Goal: Task Accomplishment & Management: Use online tool/utility

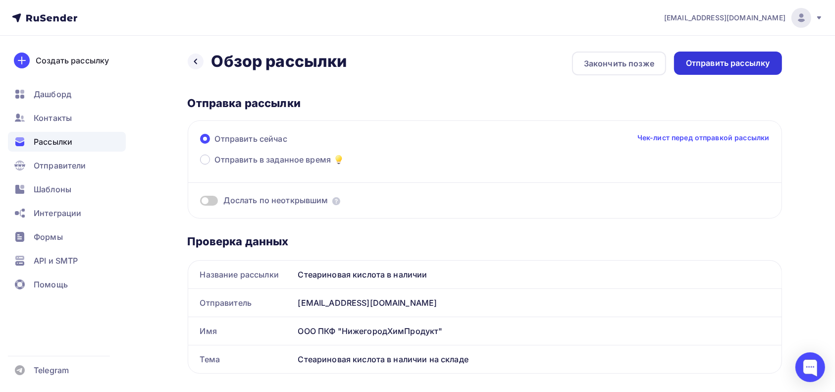
click at [731, 66] on div "Отправить рассылку" at bounding box center [728, 62] width 84 height 11
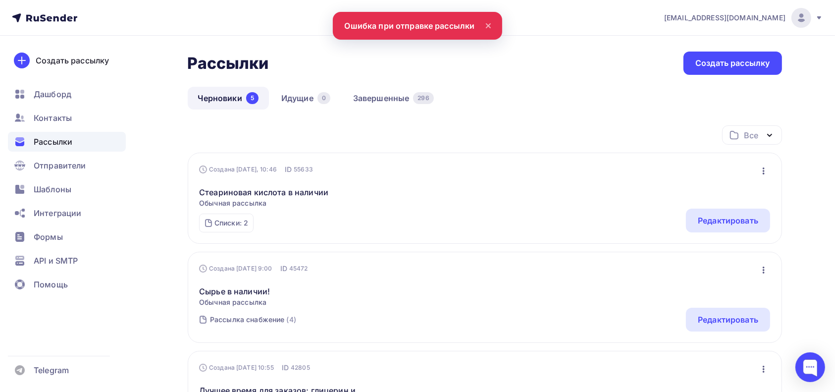
click at [450, 25] on nav "crm_manager@pgs52.ru Аккаунт Тарифы Выйти Создать рассылку Дашборд Контакты Рас…" at bounding box center [417, 18] width 835 height 36
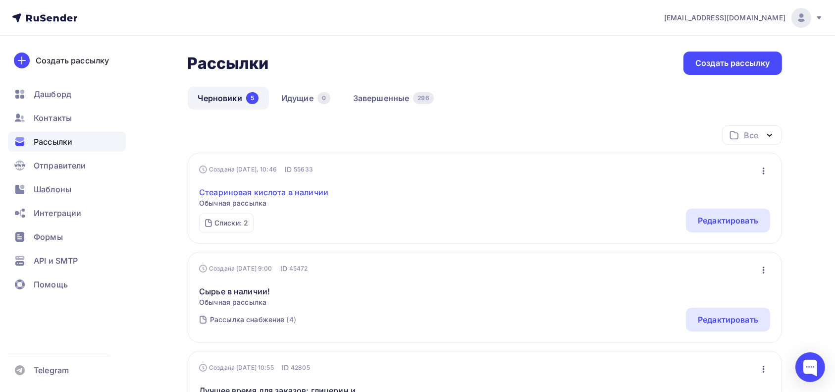
click at [306, 193] on link "Стеариновая кислота в наличии" at bounding box center [263, 192] width 129 height 12
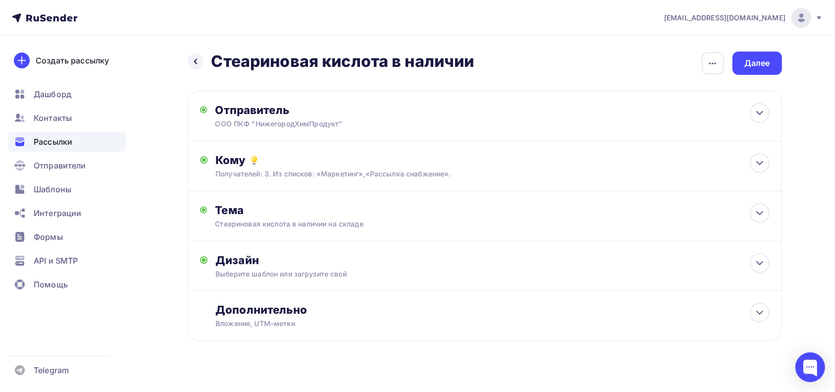
scroll to position [12, 0]
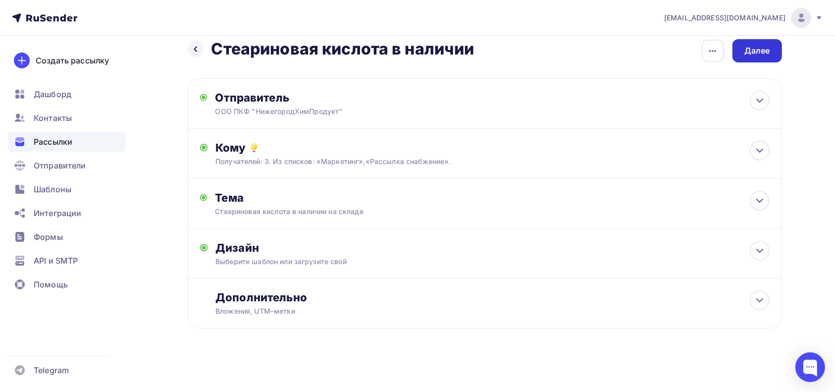
click at [772, 50] on div "Далее" at bounding box center [757, 50] width 50 height 23
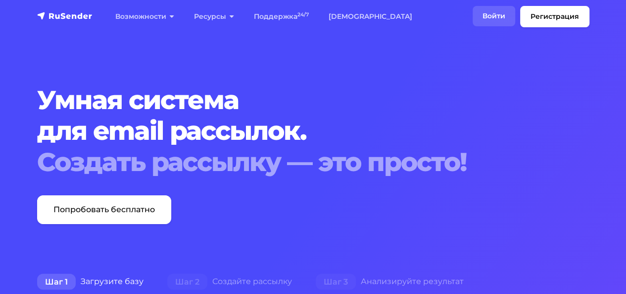
click at [488, 14] on link "Войти" at bounding box center [494, 16] width 43 height 20
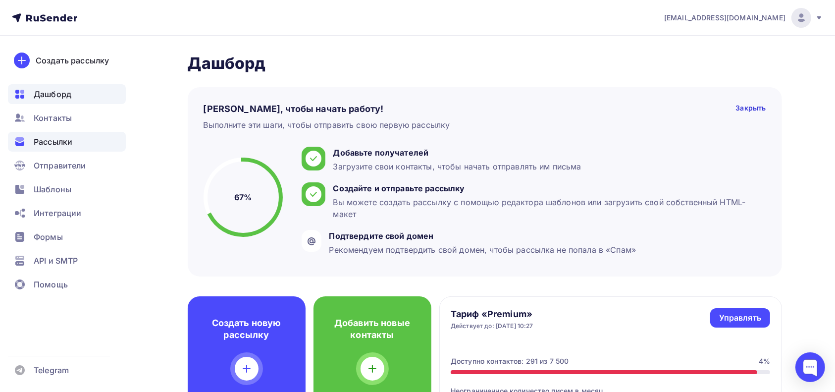
click at [59, 137] on span "Рассылки" at bounding box center [53, 142] width 39 height 12
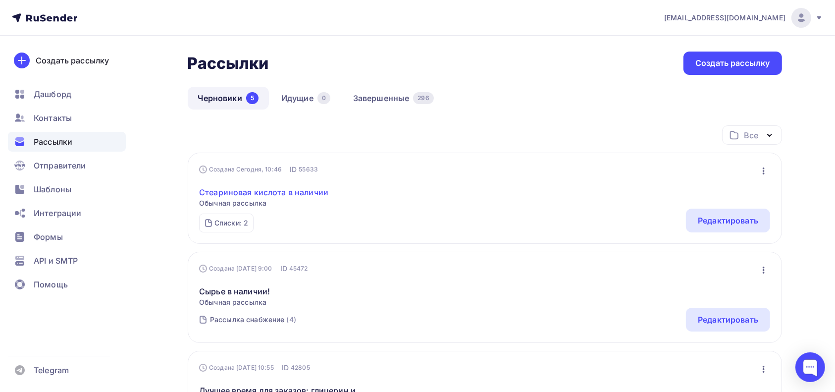
click at [306, 192] on link "Стеариновая кислота в наличии" at bounding box center [263, 192] width 129 height 12
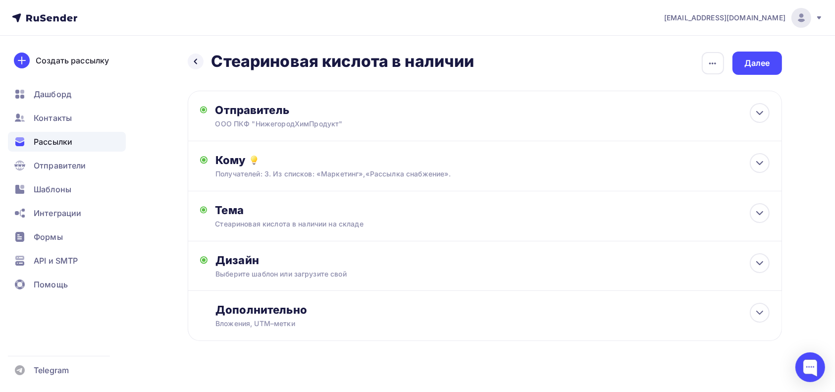
click at [719, 19] on span "[EMAIL_ADDRESS][DOMAIN_NAME]" at bounding box center [724, 18] width 121 height 10
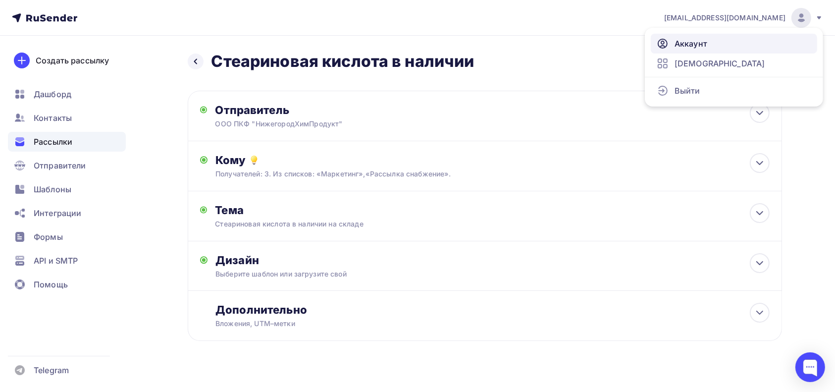
click at [693, 45] on span "Аккаунт" at bounding box center [690, 44] width 33 height 12
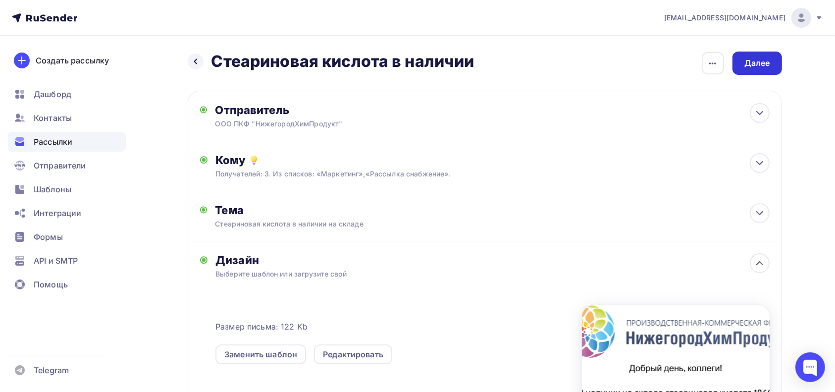
click at [754, 61] on div "Далее" at bounding box center [757, 62] width 26 height 11
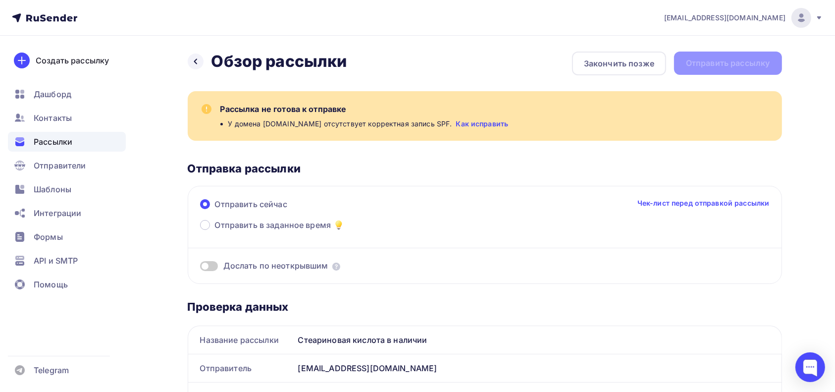
click at [811, 365] on div at bounding box center [810, 367] width 30 height 30
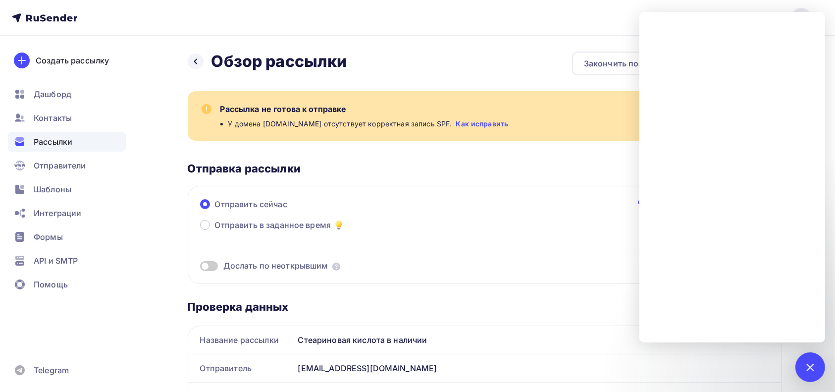
click at [52, 261] on span "API и SMTP" at bounding box center [56, 260] width 44 height 12
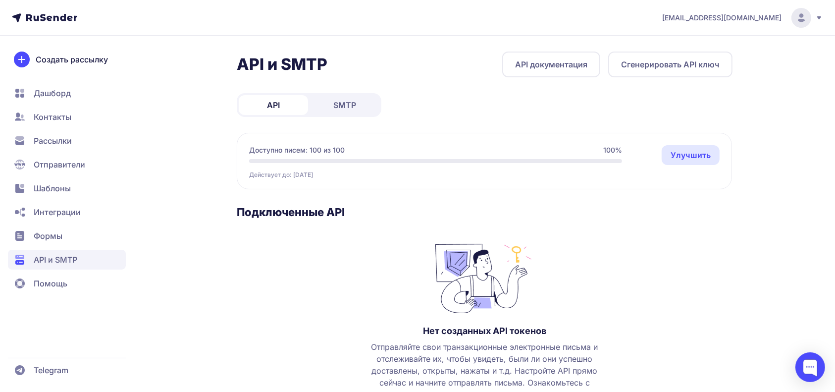
click at [55, 212] on span "Интеграции" at bounding box center [57, 212] width 47 height 12
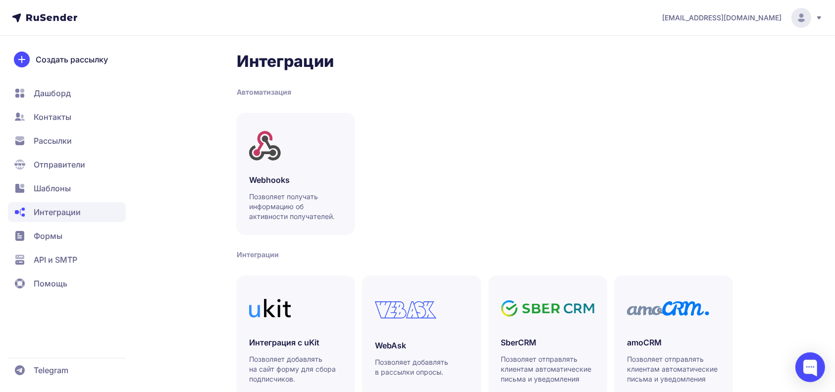
click at [51, 188] on span "Шаблоны" at bounding box center [52, 188] width 37 height 12
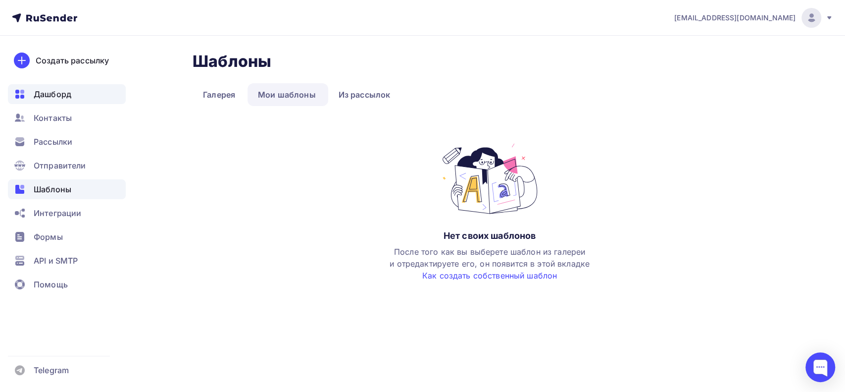
click at [51, 89] on span "Дашборд" at bounding box center [53, 94] width 38 height 12
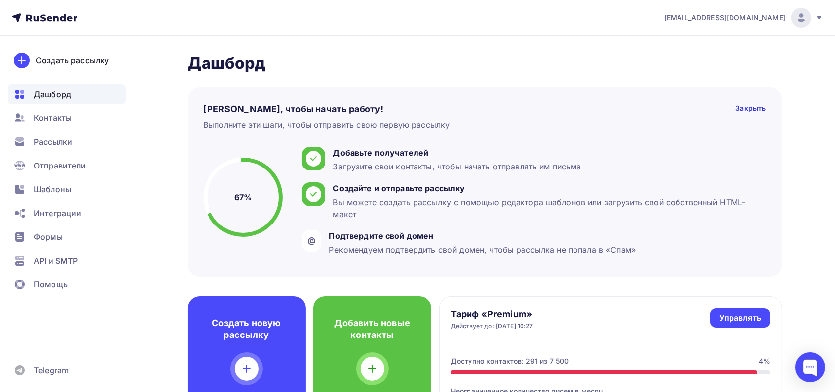
click at [764, 18] on span "[EMAIL_ADDRESS][DOMAIN_NAME]" at bounding box center [724, 18] width 121 height 10
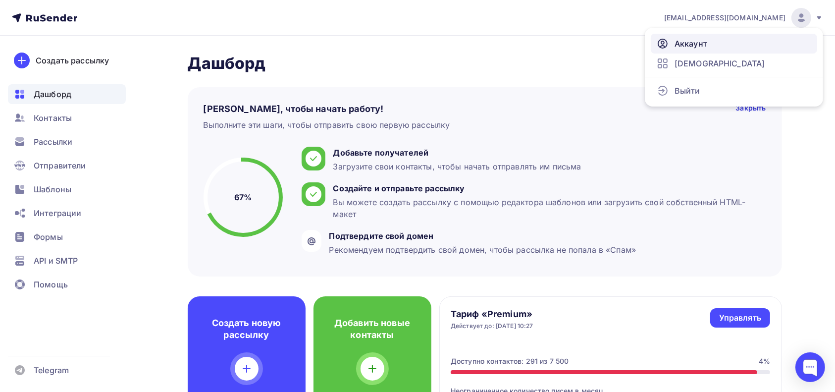
click at [696, 44] on span "Аккаунт" at bounding box center [690, 44] width 33 height 12
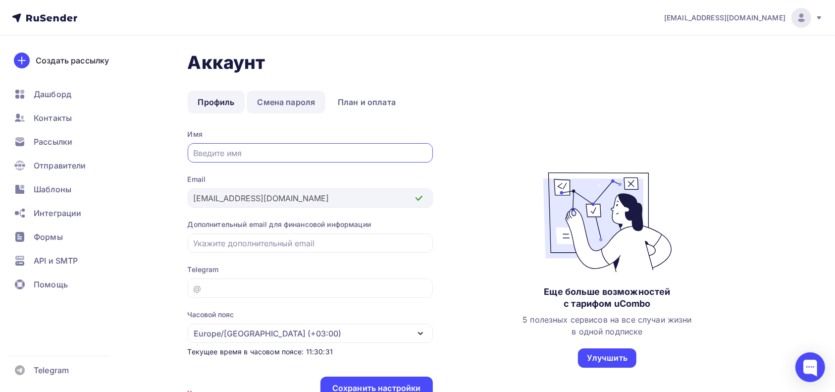
click at [281, 104] on link "Смена пароля" at bounding box center [286, 102] width 79 height 23
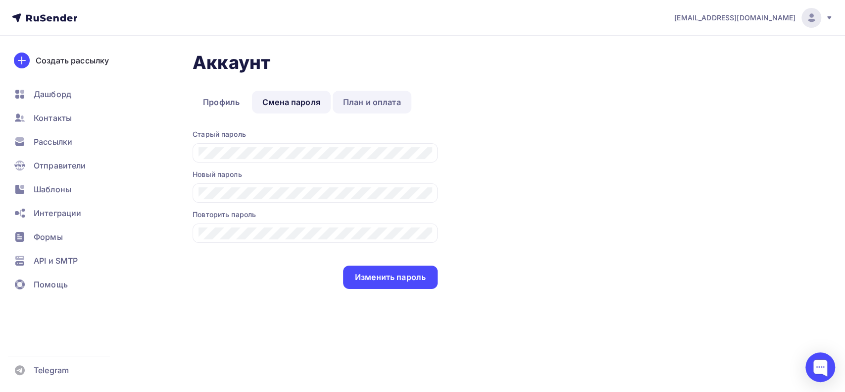
click at [372, 100] on link "План и оплата" at bounding box center [372, 102] width 79 height 23
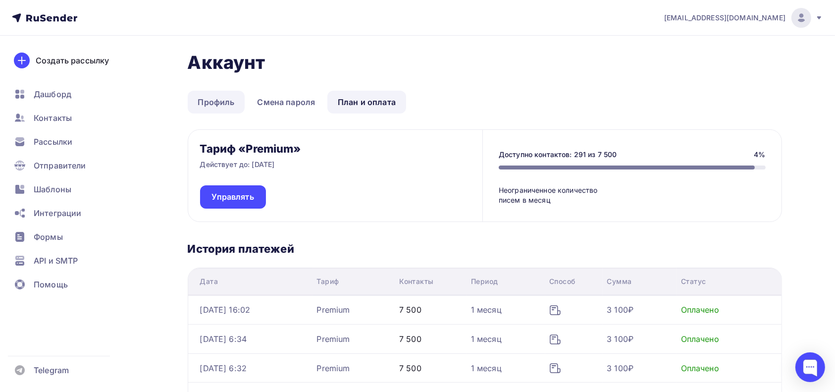
click at [218, 100] on link "Профиль" at bounding box center [216, 102] width 57 height 23
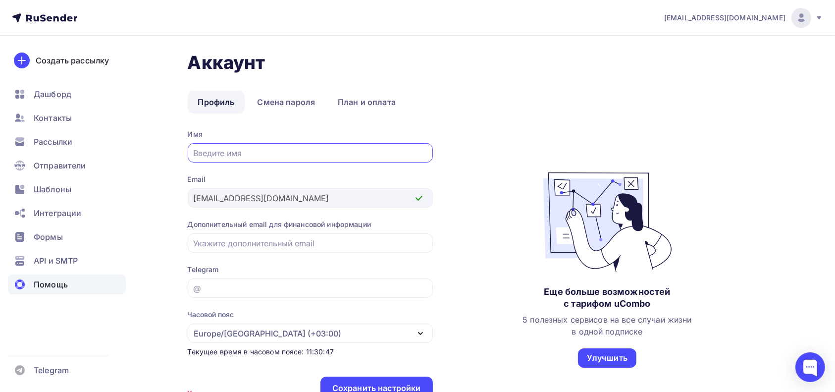
click at [48, 283] on span "Помощь" at bounding box center [51, 284] width 34 height 12
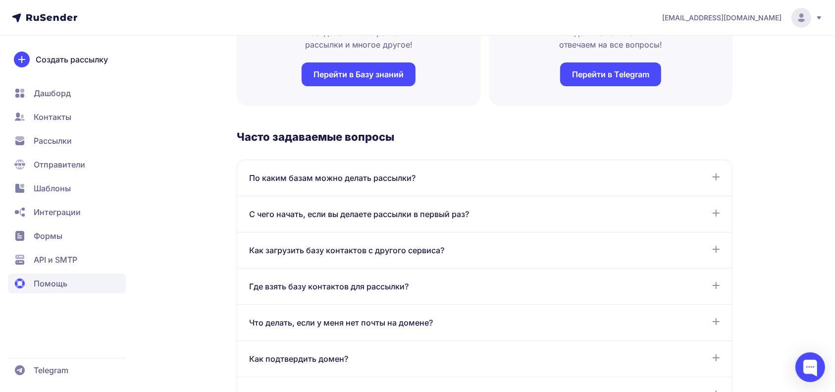
scroll to position [330, 0]
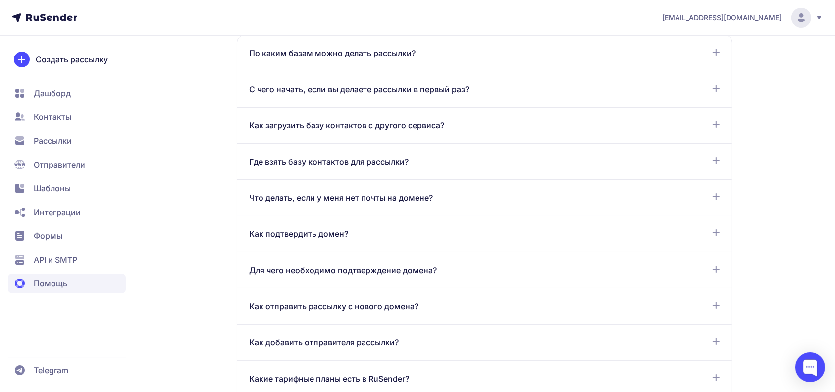
click at [46, 262] on span "API и SMTP" at bounding box center [56, 259] width 44 height 12
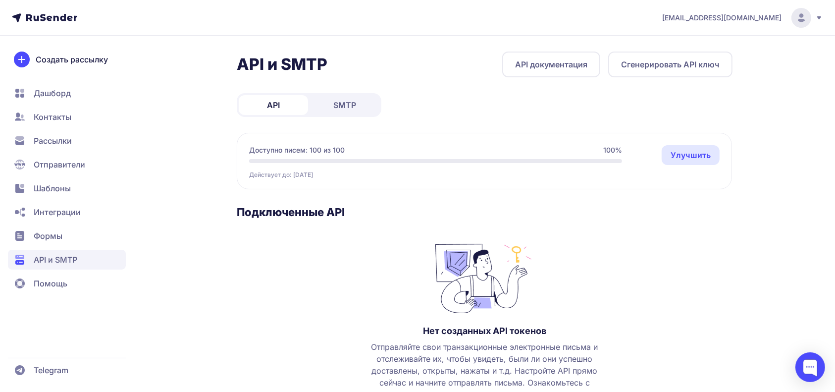
click at [41, 92] on span "Дашборд" at bounding box center [52, 93] width 37 height 12
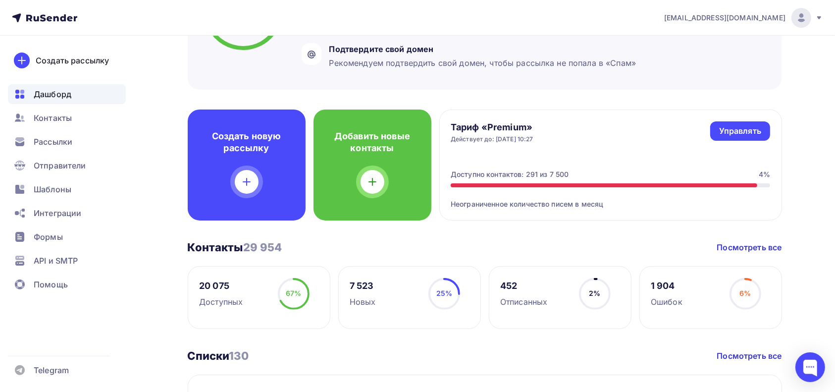
scroll to position [135, 0]
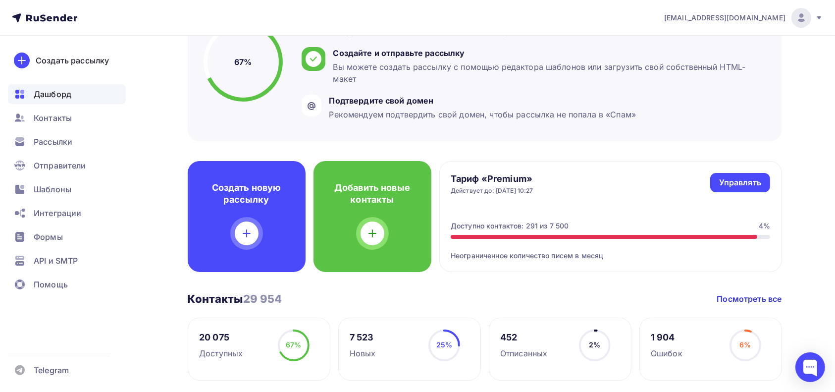
click at [764, 19] on span "[EMAIL_ADDRESS][DOMAIN_NAME]" at bounding box center [724, 18] width 121 height 10
click at [795, 18] on div at bounding box center [801, 18] width 20 height 20
click at [798, 22] on img at bounding box center [801, 18] width 12 height 12
click at [734, 42] on link "Аккаунт" at bounding box center [734, 44] width 166 height 20
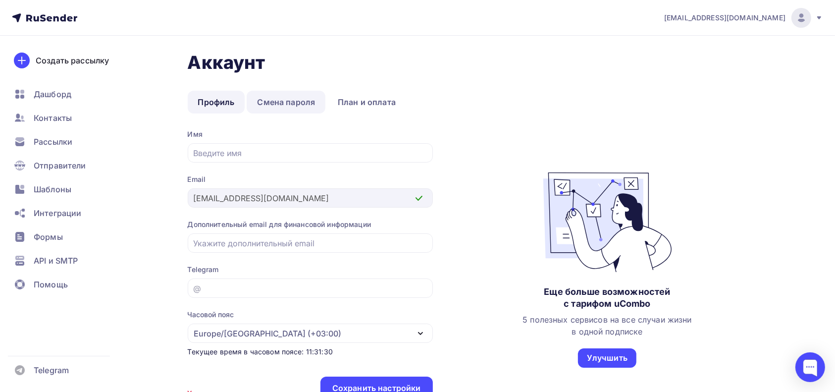
click at [289, 105] on link "Смена пароля" at bounding box center [286, 102] width 79 height 23
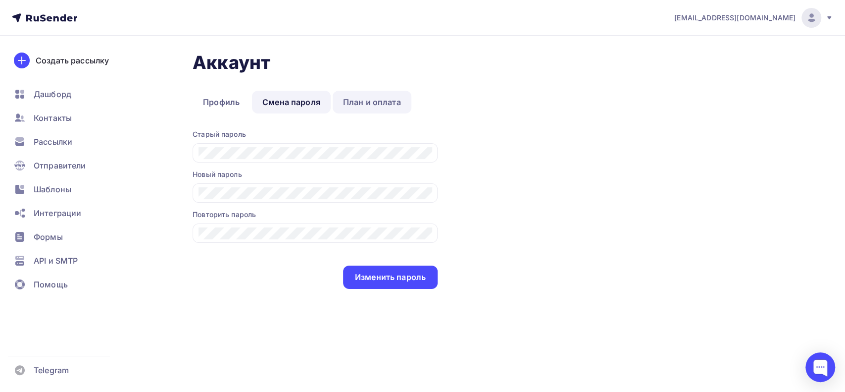
click at [372, 100] on link "План и оплата" at bounding box center [372, 102] width 79 height 23
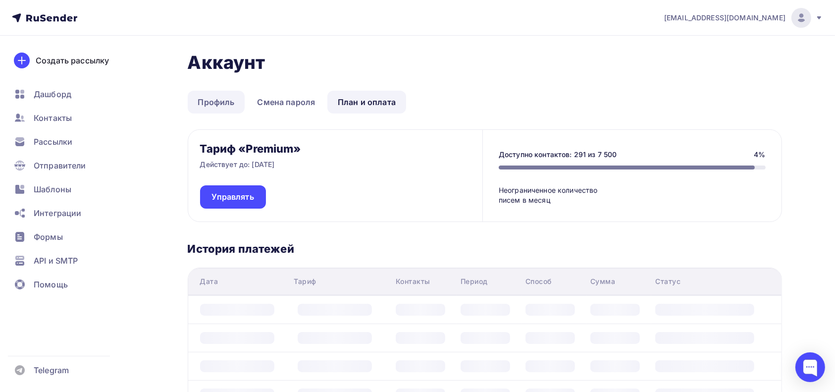
click at [223, 101] on link "Профиль" at bounding box center [216, 102] width 57 height 23
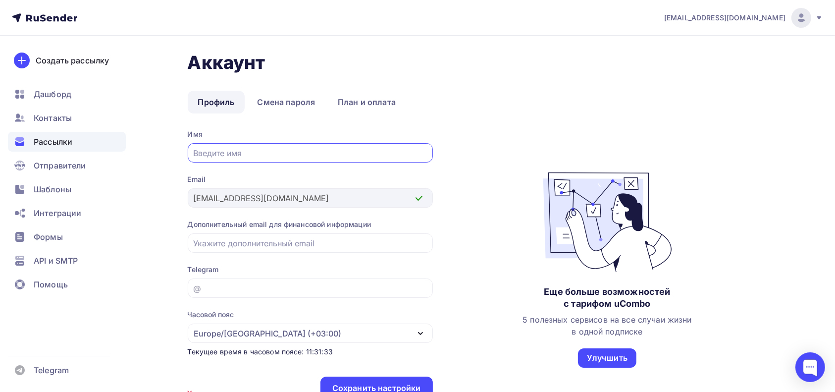
click at [38, 138] on span "Рассылки" at bounding box center [53, 142] width 39 height 12
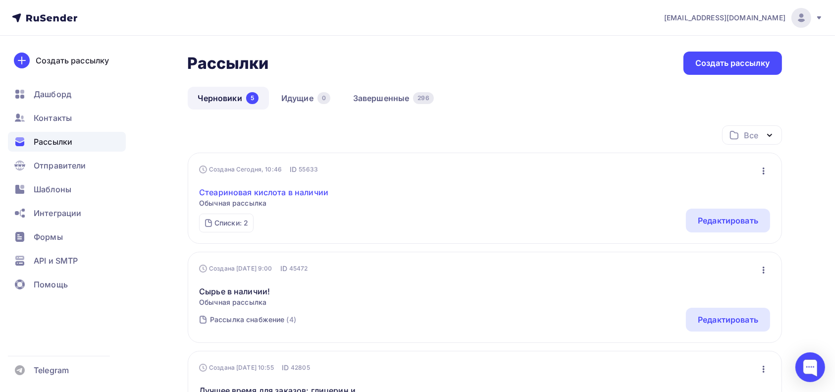
click at [314, 189] on link "Стеариновая кислота в наличии" at bounding box center [263, 192] width 129 height 12
click at [364, 100] on link "Завершенные 296" at bounding box center [393, 98] width 101 height 23
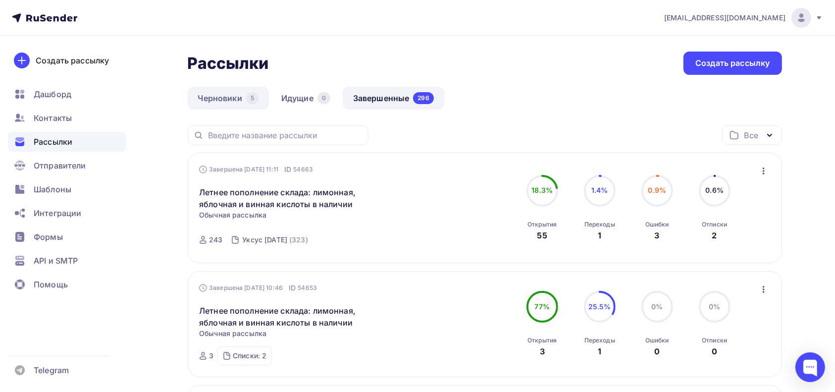
click at [228, 96] on link "Черновики 5" at bounding box center [228, 98] width 81 height 23
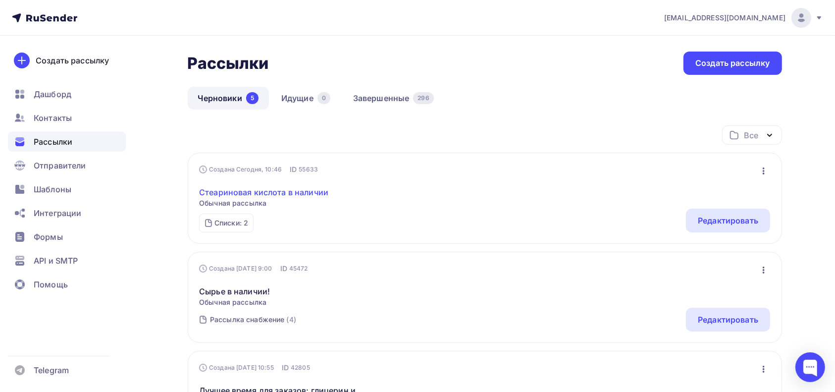
click at [297, 190] on link "Стеариновая кислота в наличии" at bounding box center [263, 192] width 129 height 12
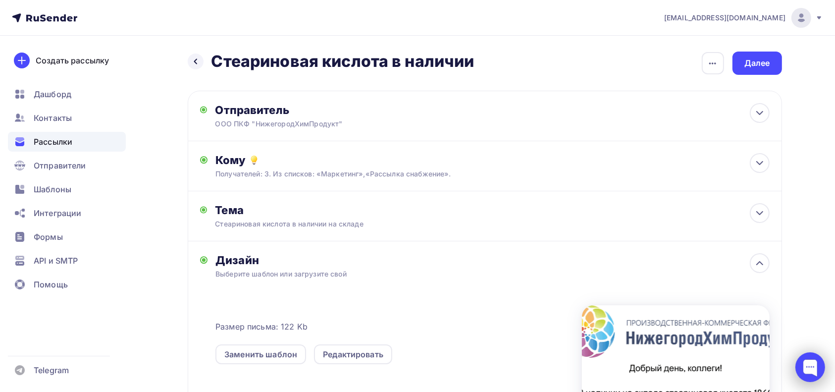
click at [812, 366] on div at bounding box center [810, 367] width 30 height 30
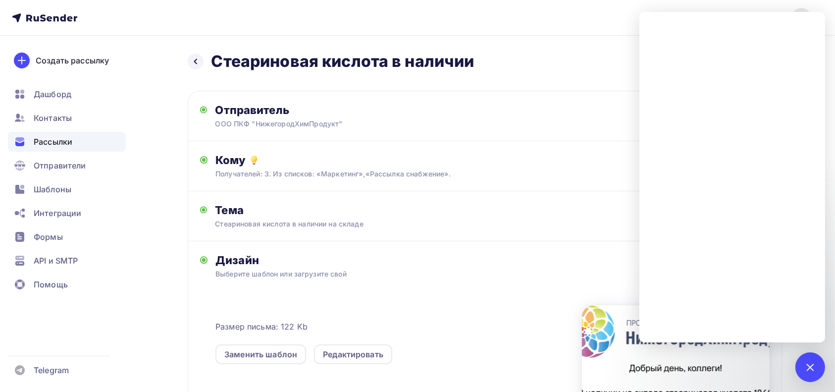
click at [521, 69] on div "Назад Стеариновая кислота в наличии Стеариновая кислота в наличии Закончить поз…" at bounding box center [485, 62] width 594 height 23
click at [816, 361] on div at bounding box center [810, 367] width 30 height 30
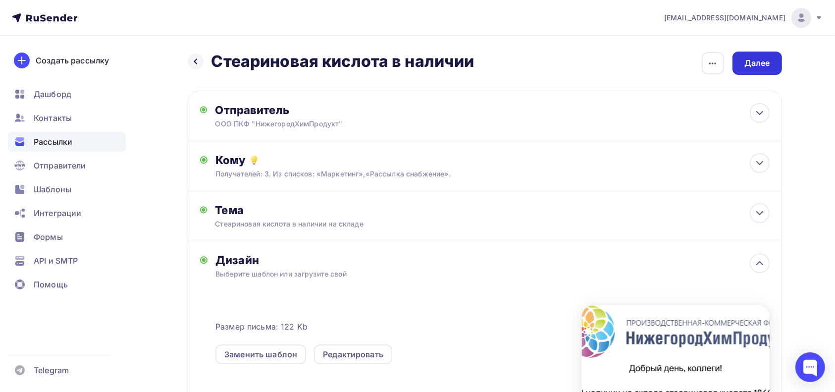
click at [767, 65] on div "Далее" at bounding box center [757, 62] width 26 height 11
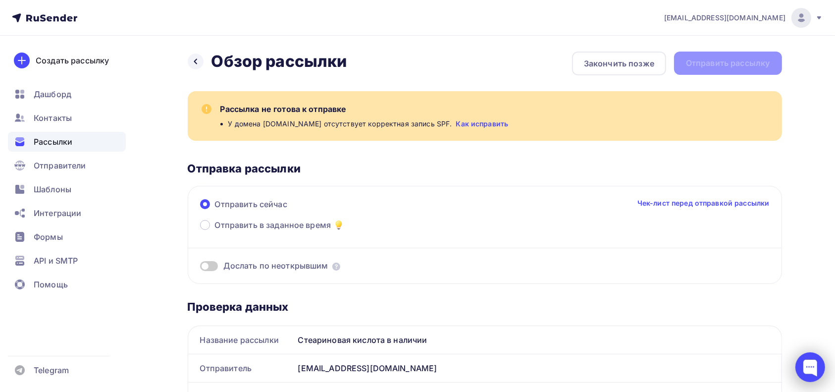
click at [807, 366] on div at bounding box center [810, 367] width 30 height 30
click at [817, 368] on div at bounding box center [810, 367] width 30 height 30
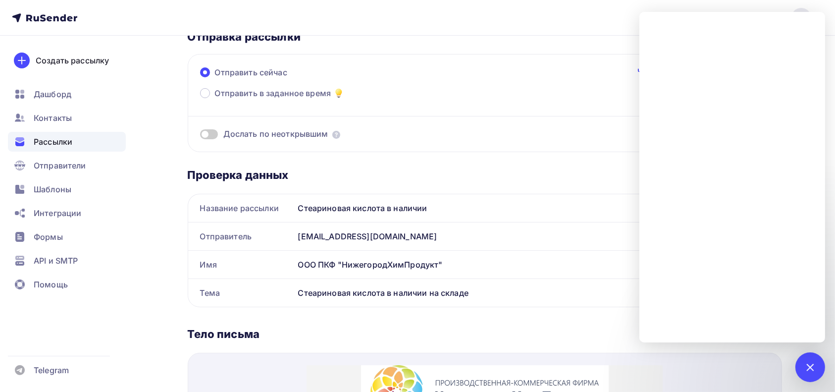
scroll to position [264, 0]
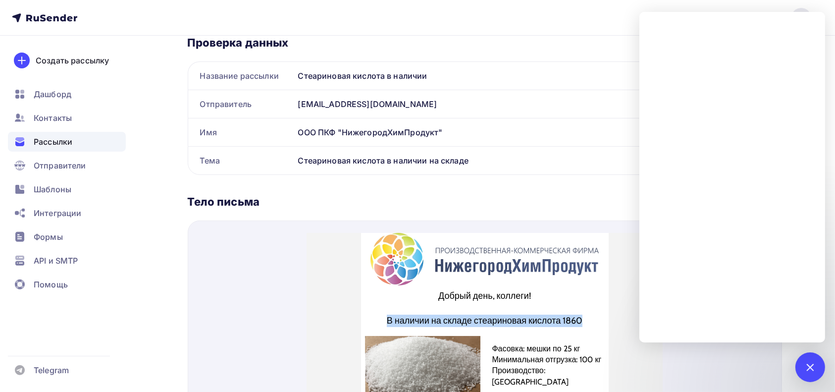
drag, startPoint x: 382, startPoint y: 309, endPoint x: 597, endPoint y: 312, distance: 215.4
click at [597, 312] on p "В наличии на складе стеариновая кислота 1860" at bounding box center [485, 308] width 238 height 12
copy p "В наличии на складе стеариновая кислота 1860"
click at [67, 140] on span "Рассылки" at bounding box center [53, 142] width 39 height 12
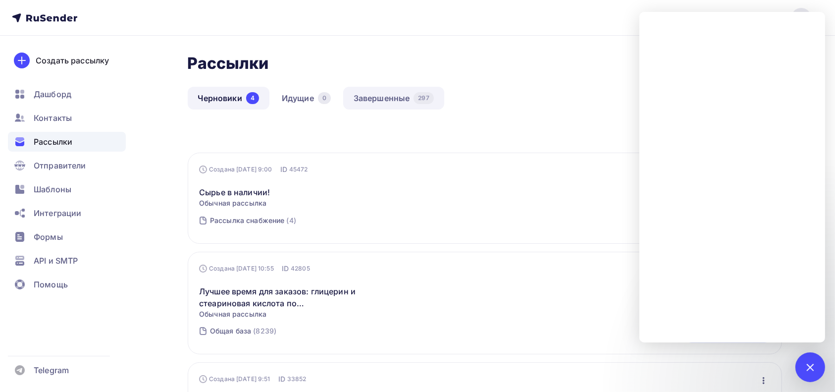
click at [369, 99] on link "Завершенные 297" at bounding box center [393, 98] width 101 height 23
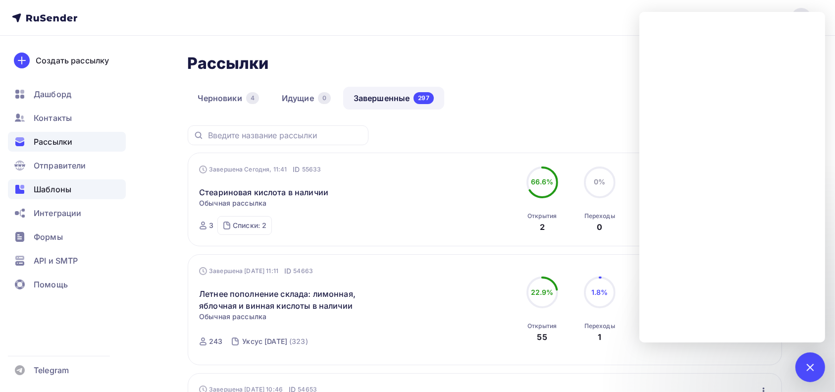
click at [45, 189] on span "Шаблоны" at bounding box center [53, 189] width 38 height 12
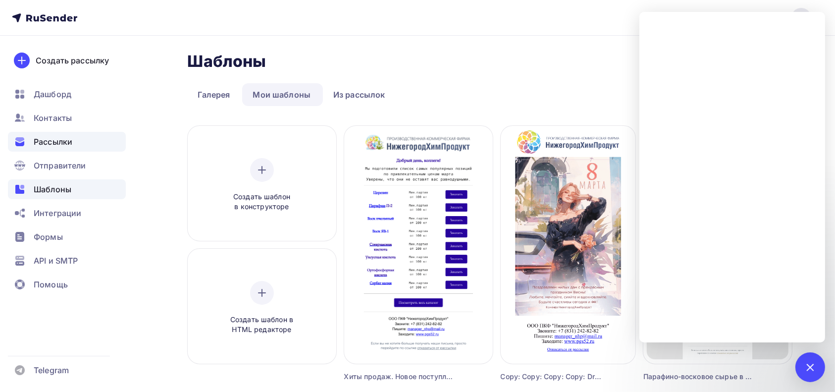
click at [53, 140] on span "Рассылки" at bounding box center [53, 142] width 39 height 12
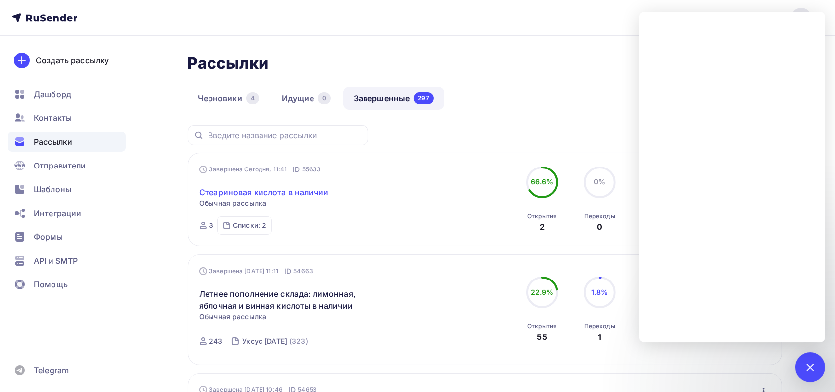
click at [291, 188] on link "Стеариновая кислота в наличии" at bounding box center [263, 192] width 129 height 12
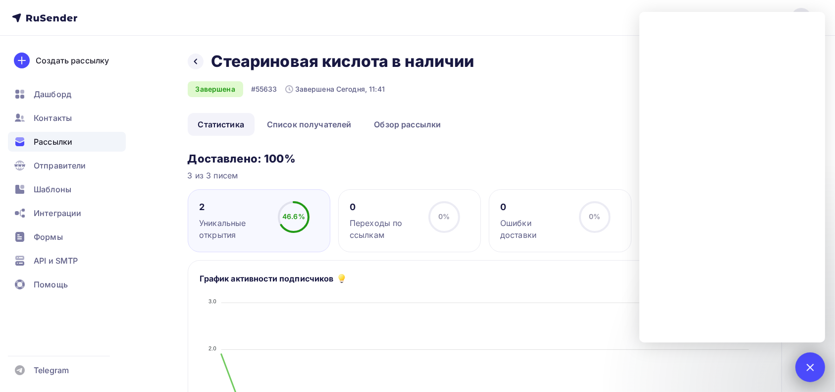
click at [816, 368] on div at bounding box center [810, 367] width 30 height 30
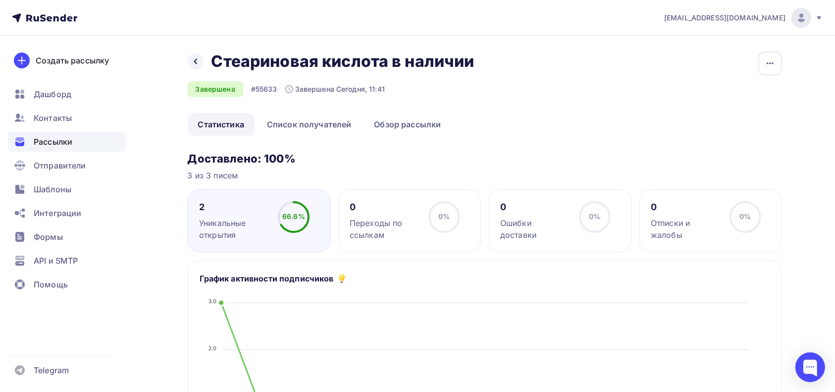
drag, startPoint x: 480, startPoint y: 65, endPoint x: 216, endPoint y: 60, distance: 263.9
click at [216, 60] on div "Стеариновая кислота в наличии Стеариновая кислота в наличии" at bounding box center [346, 61] width 270 height 20
copy h2 "Стеариновая кислота в наличии"
click at [66, 186] on span "Шаблоны" at bounding box center [53, 189] width 38 height 12
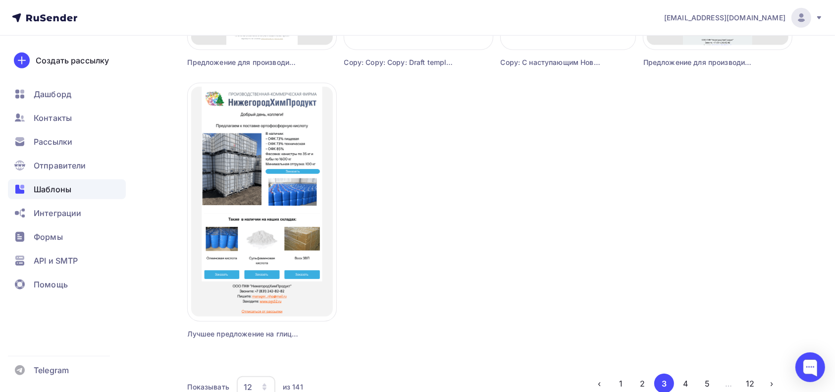
scroll to position [915, 0]
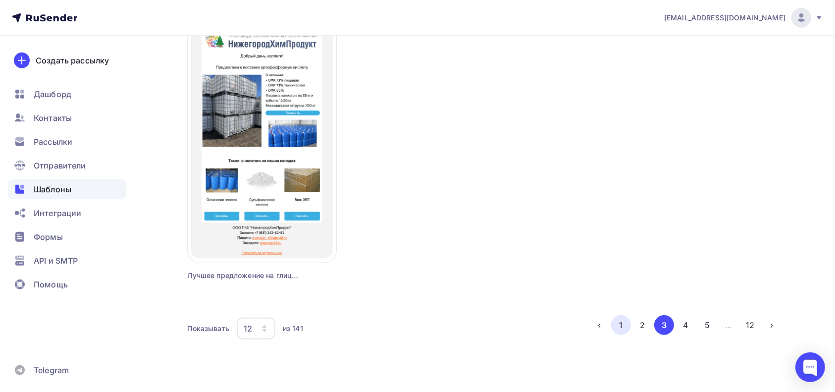
click at [618, 321] on button "1" at bounding box center [621, 325] width 20 height 20
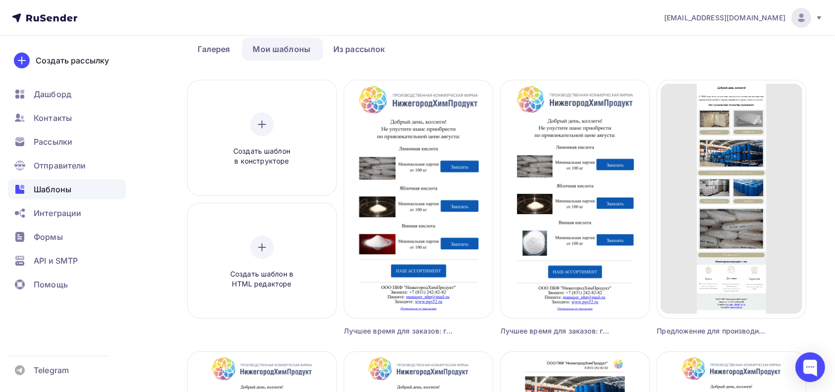
scroll to position [0, 0]
